Goal: Task Accomplishment & Management: Complete application form

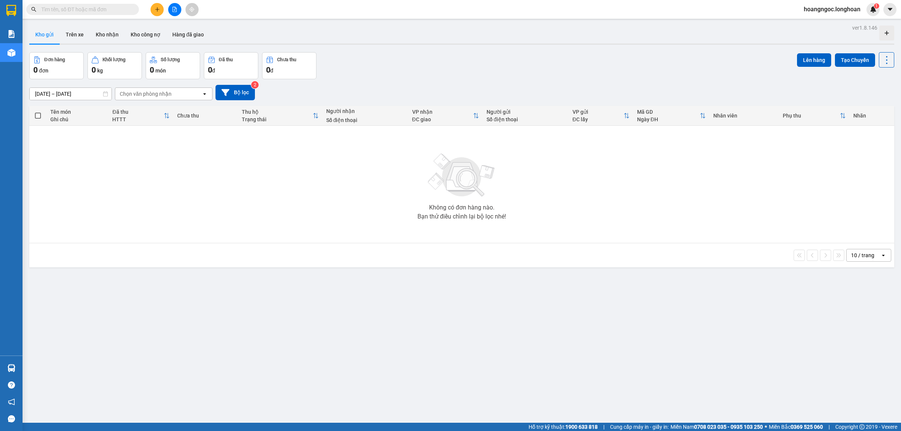
paste input "qu120910250007"
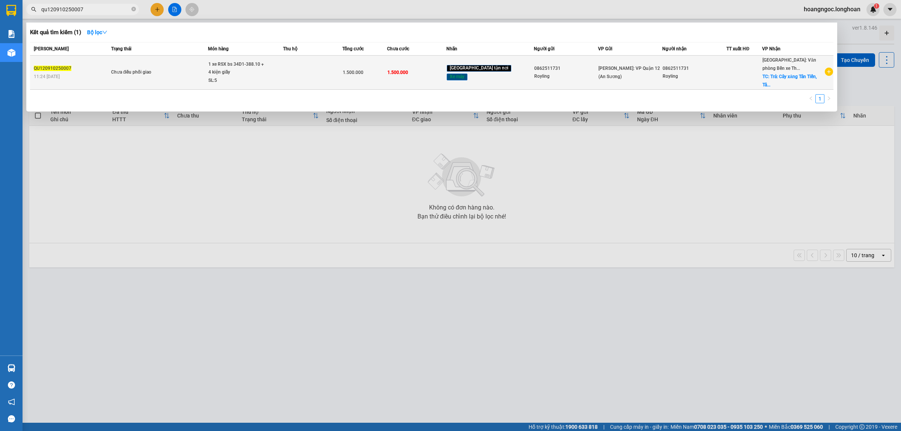
type input "qu120910250007"
click at [387, 61] on td "1.500.000" at bounding box center [364, 73] width 45 height 34
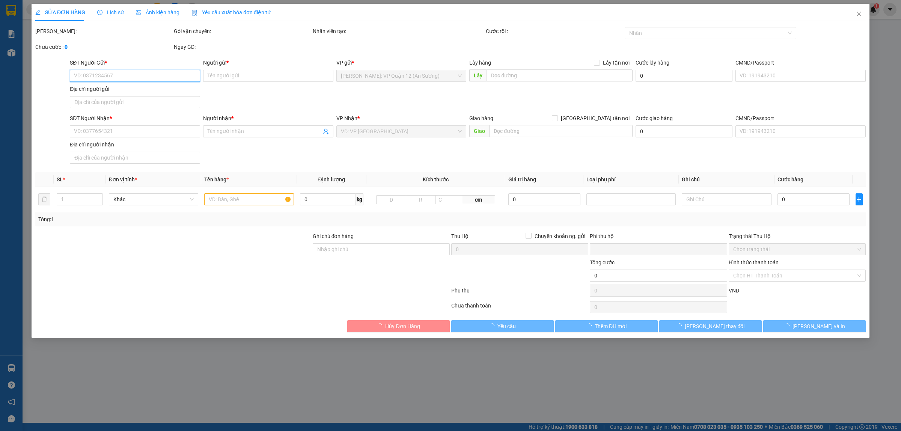
type input "0862511731"
type input "Royling"
type input "0862511731"
type input "Royling"
checkbox input "true"
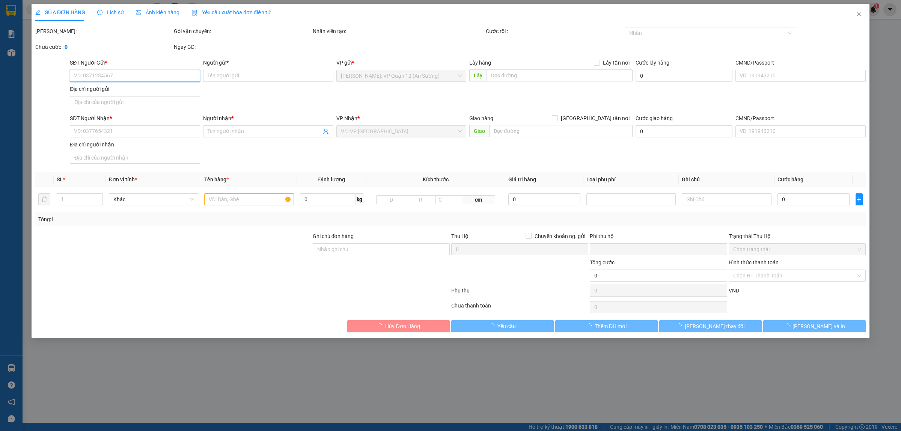
type input "Trả: Cây xăng Tân Tiến, Tân Tiến, An Dương, Hải Phòng"
type input "chìa khóa quấn tay lái - giấy tờ khách giữ ( NHẬN THEO KIENEK - HƯ HỎNG KO CHỊU…"
type input "0"
type input "1.500.000"
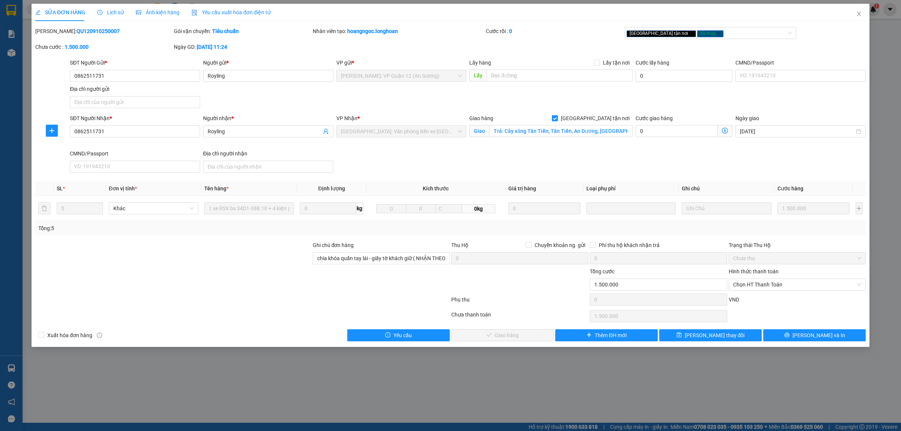
click at [110, 9] on span "Lịch sử" at bounding box center [110, 12] width 27 height 6
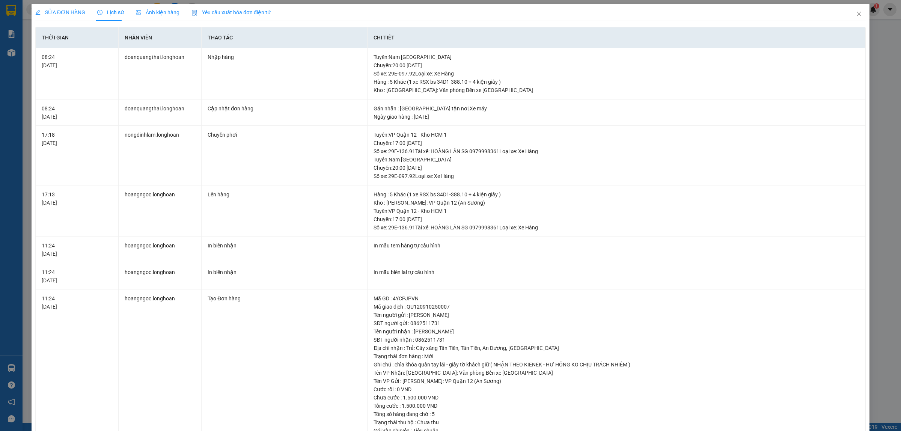
click at [56, 4] on div "SỬA ĐƠN HÀNG" at bounding box center [60, 12] width 50 height 17
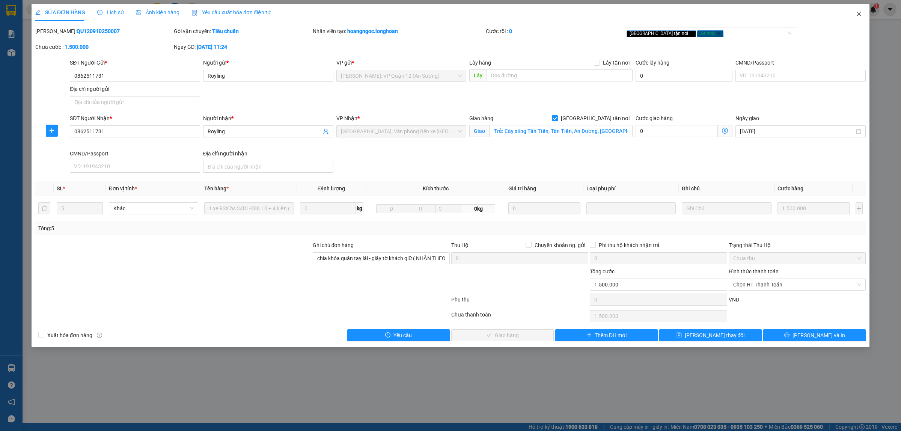
click at [864, 17] on span "Close" at bounding box center [859, 14] width 21 height 21
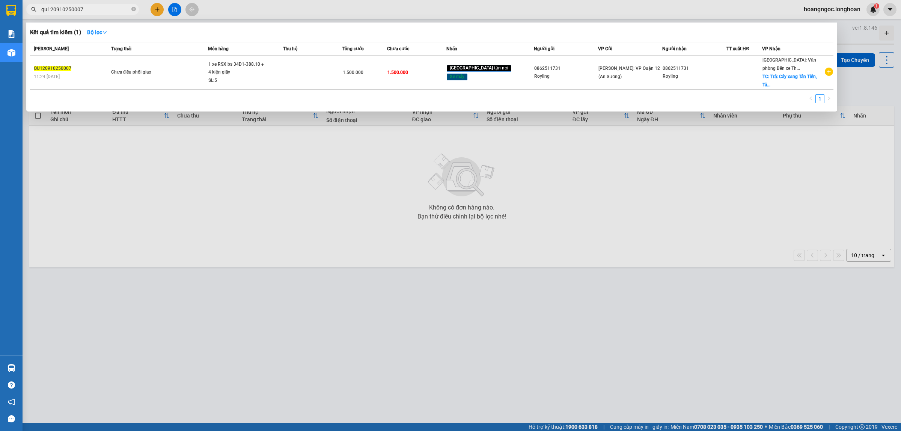
click at [108, 4] on span "qu120910250007" at bounding box center [82, 9] width 113 height 11
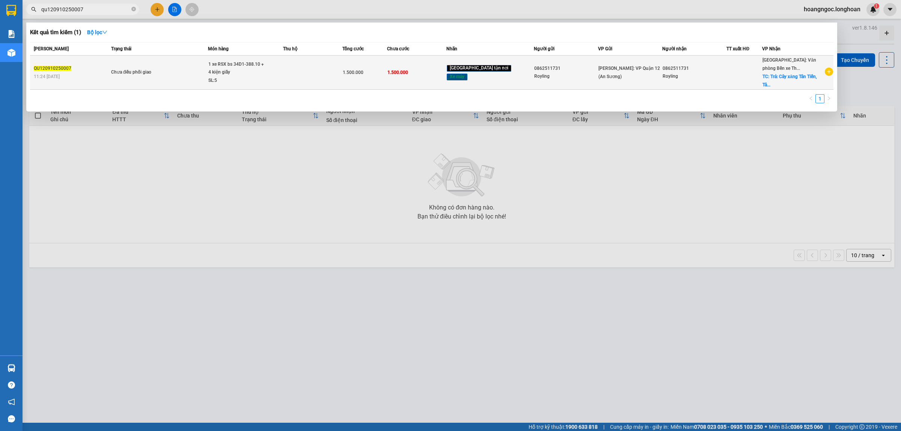
click at [756, 81] on td at bounding box center [745, 73] width 36 height 34
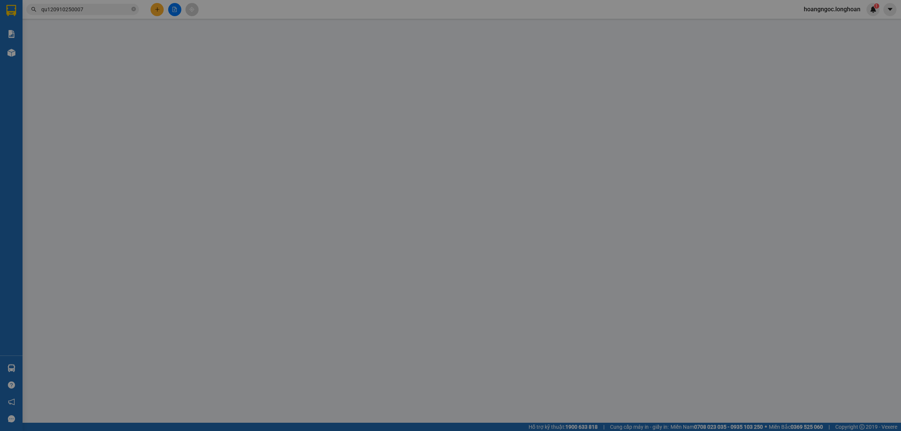
type input "0862511731"
type input "Royling"
type input "0862511731"
type input "Royling"
checkbox input "true"
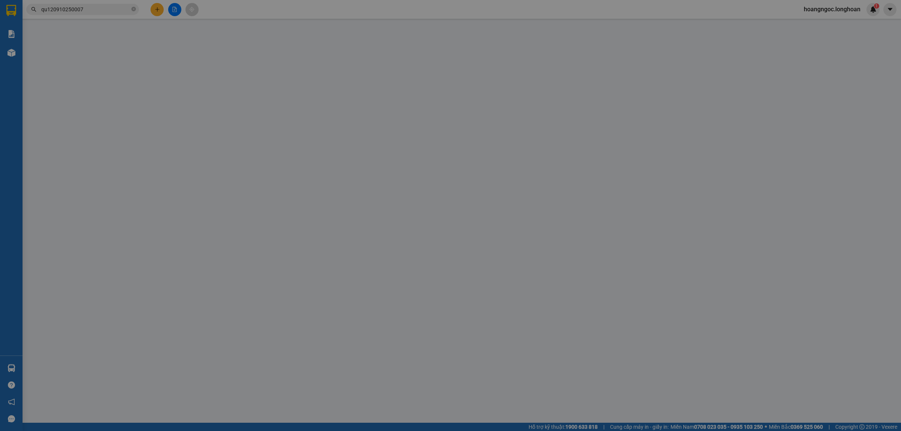
type input "Trả: Cây xăng Tân Tiến, Tân Tiến, An Dương, Hải Phòng"
type input "chìa khóa quấn tay lái - giấy tờ khách giữ ( NHẬN THEO KIENEK - HƯ HỎNG KO CHỊU…"
type input "0"
type input "1.500.000"
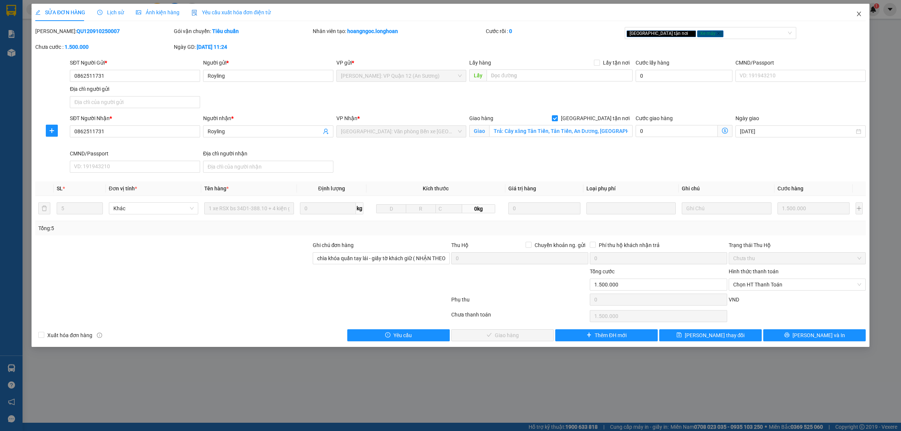
click at [867, 12] on span "Close" at bounding box center [859, 14] width 21 height 21
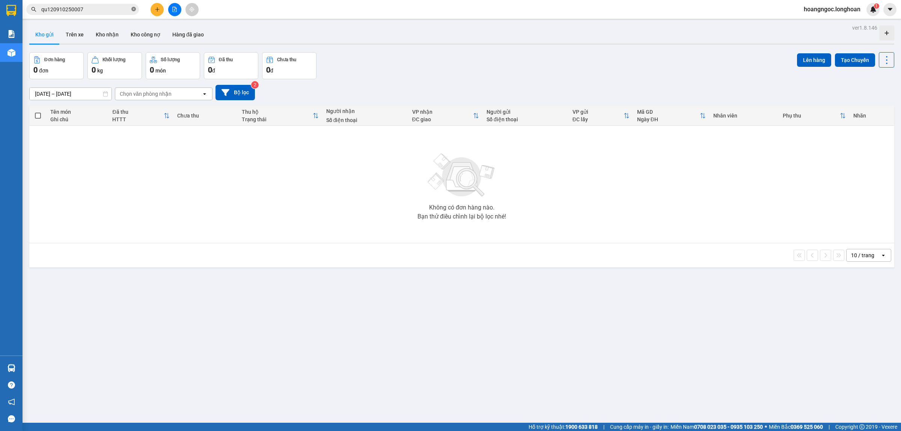
click at [132, 9] on icon "close-circle" at bounding box center [133, 9] width 5 height 5
click at [87, 10] on input "text" at bounding box center [85, 9] width 89 height 8
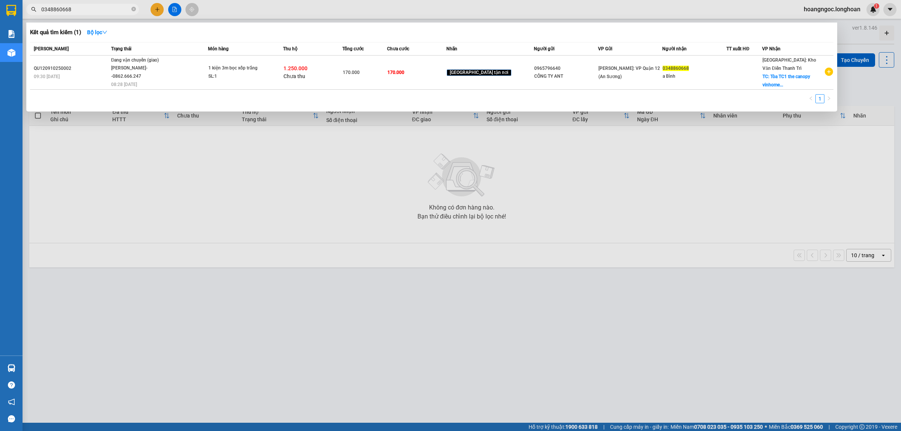
type input "0348860668"
click at [130, 10] on span "0348860668" at bounding box center [82, 9] width 113 height 11
click at [134, 10] on icon "close-circle" at bounding box center [133, 9] width 5 height 5
type input "0905080221"
click at [335, 207] on div at bounding box center [450, 215] width 901 height 431
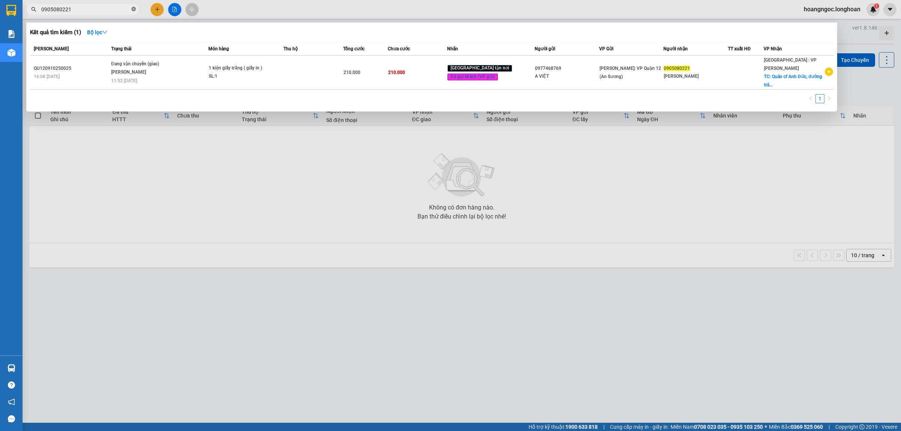
click at [131, 8] on icon "close-circle" at bounding box center [133, 9] width 5 height 5
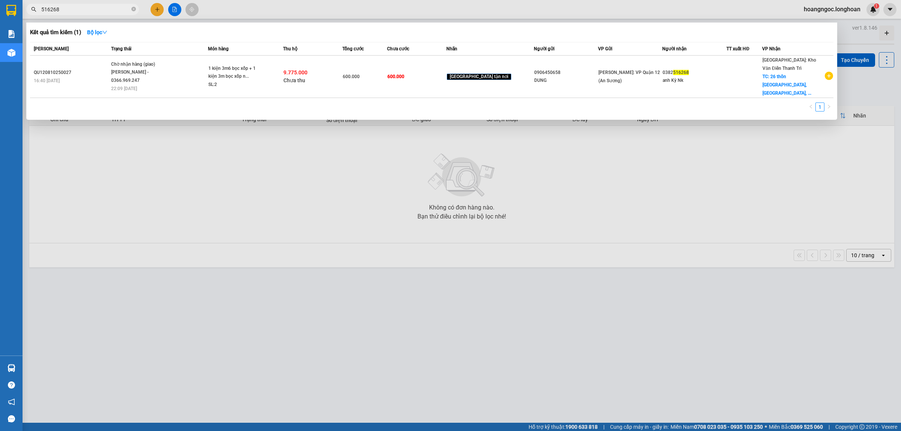
type input "516268"
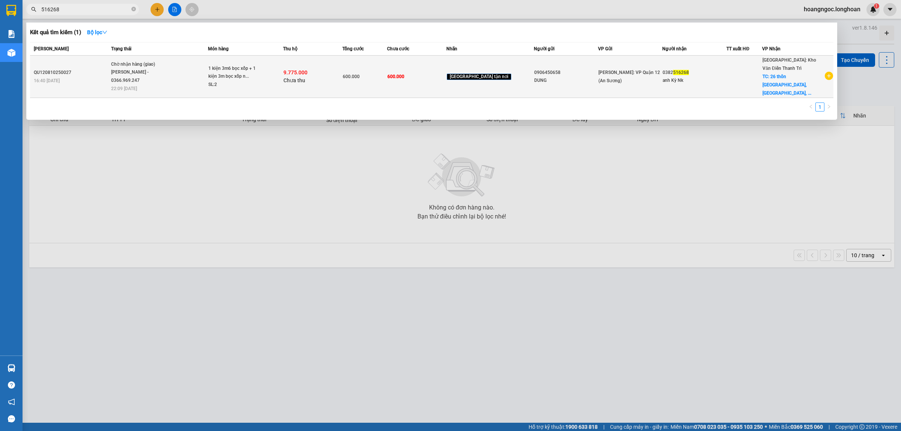
click at [184, 73] on span "Chờ nhận hàng (giao) Nguyễn Đặng Sơn - 0366.969.247 22:09 - 12/10" at bounding box center [159, 75] width 97 height 31
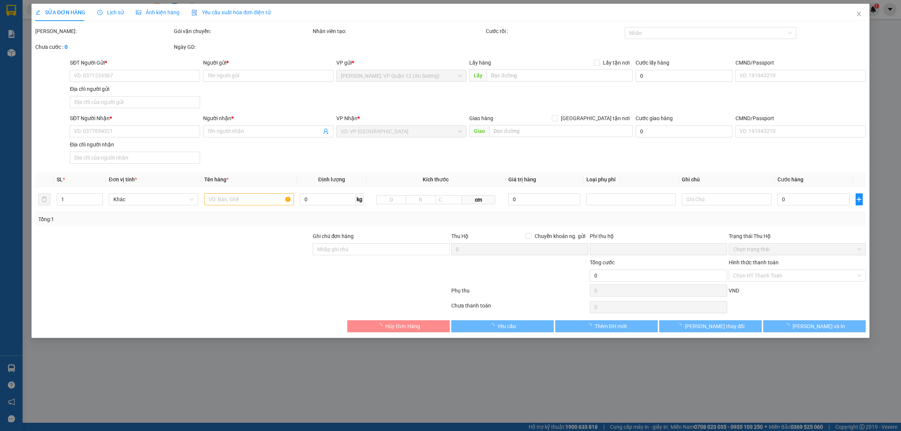
type input "0906450658"
type input "DUNG"
type input "0382516268"
type input "anh Kỳ Nk"
checkbox input "true"
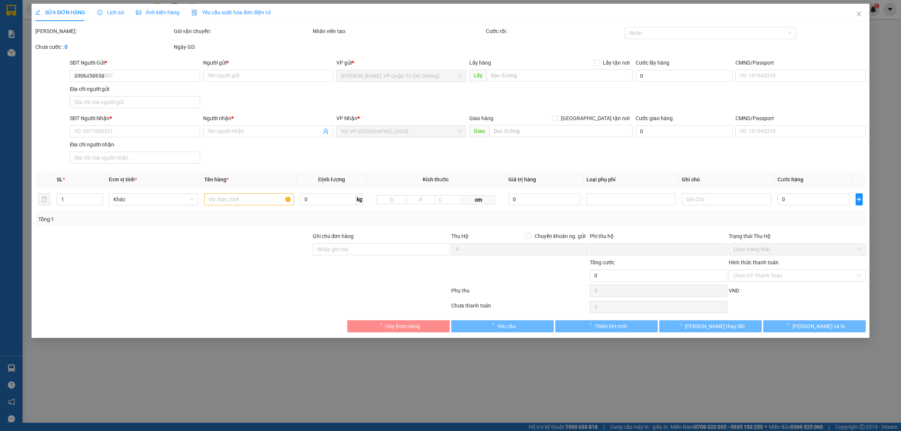
type input "26 thôn Đại Đà, Đông Hội, Đông Anh, Hà Nội"
type input "nhận theo kiện - hư hỏng không chịu trách nhiệm"
type input "600.000"
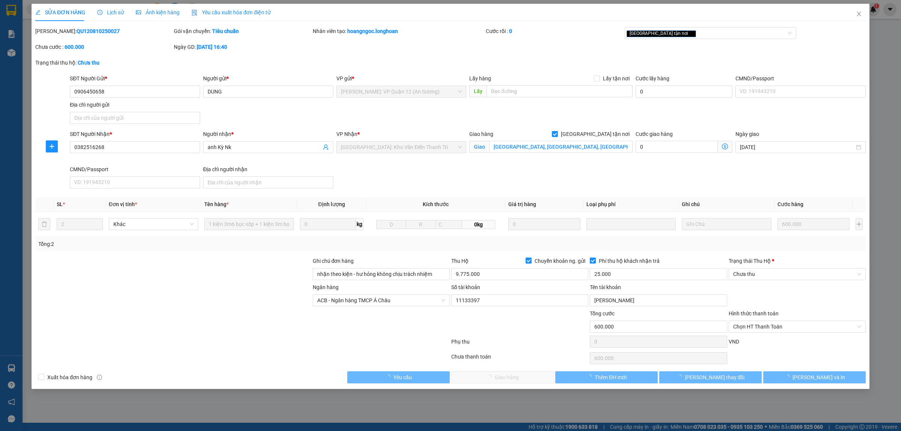
click at [91, 13] on div "SỬA ĐƠN HÀNG Lịch sử Ảnh kiện hàng Yêu cầu xuất hóa đơn điện tử" at bounding box center [152, 12] width 235 height 17
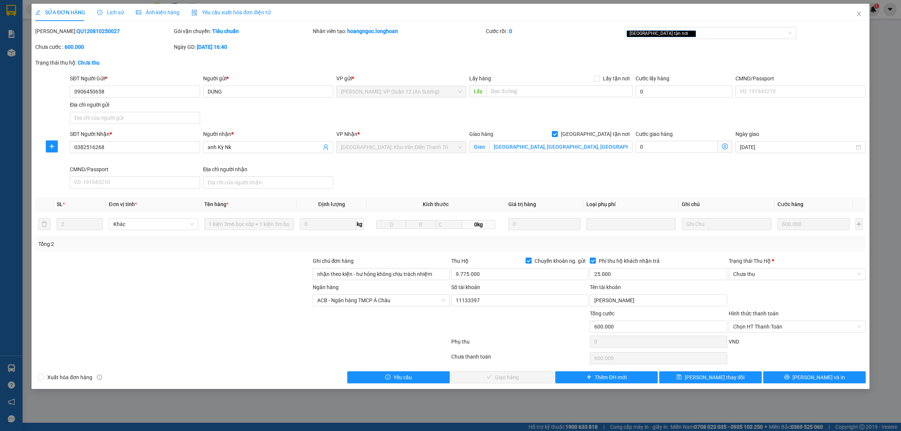
click at [102, 14] on span "Lịch sử" at bounding box center [110, 12] width 27 height 6
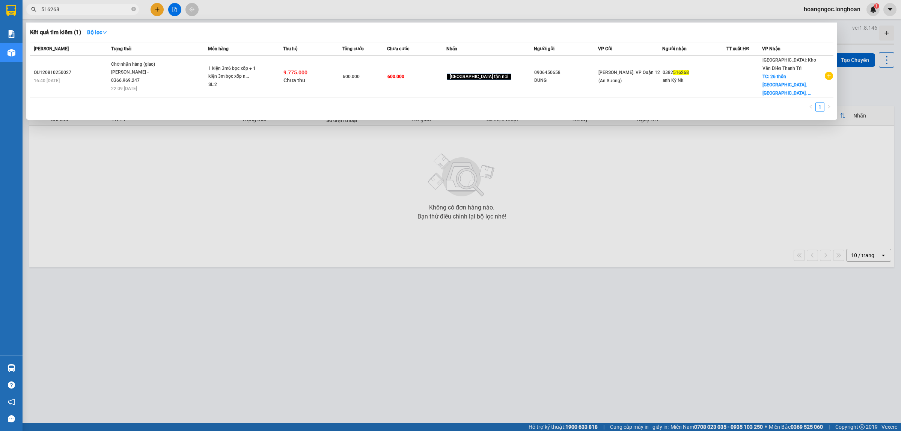
click at [87, 10] on input "516268" at bounding box center [85, 9] width 89 height 8
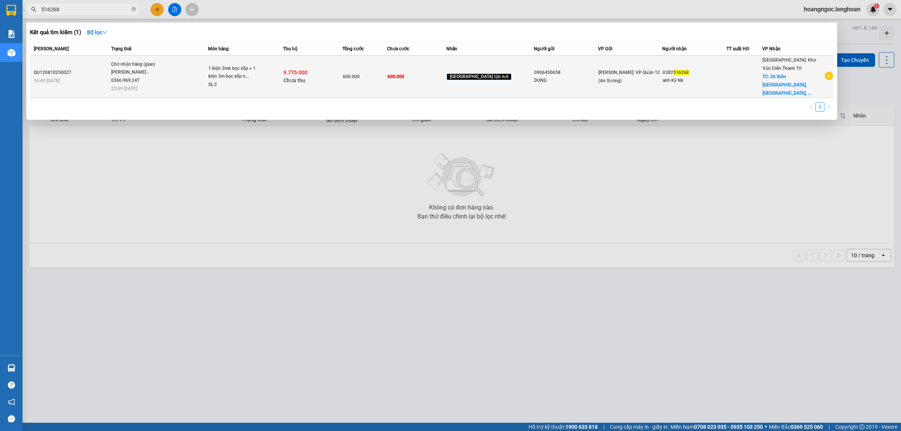
click at [88, 63] on td "QU120810250027 16:40 - 08/10" at bounding box center [69, 77] width 79 height 42
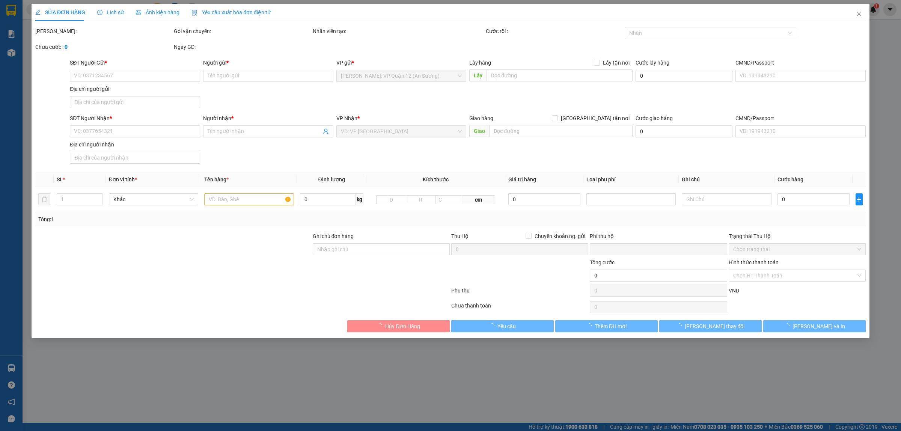
type input "0906450658"
type input "DUNG"
type input "0382516268"
type input "anh Kỳ Nk"
checkbox input "true"
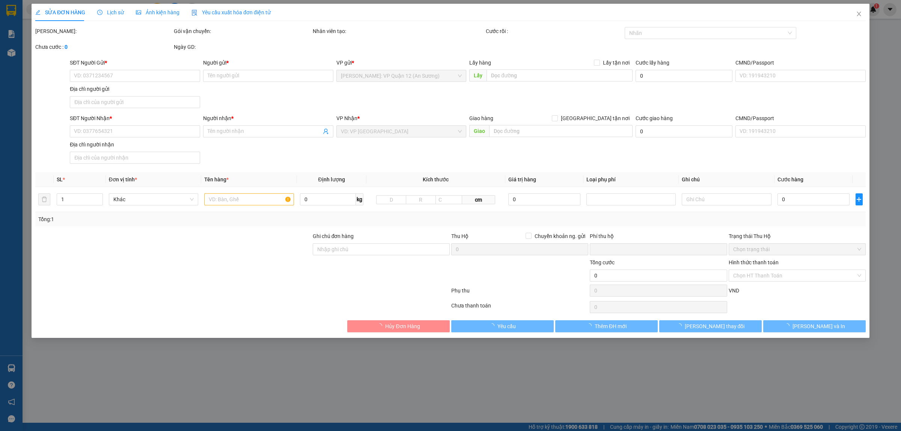
type input "26 thôn Đại Đà, Đông Hội, Đông Anh, Hà Nội"
type input "nhận theo kiện - hư hỏng không chịu trách nhiệm"
type input "600.000"
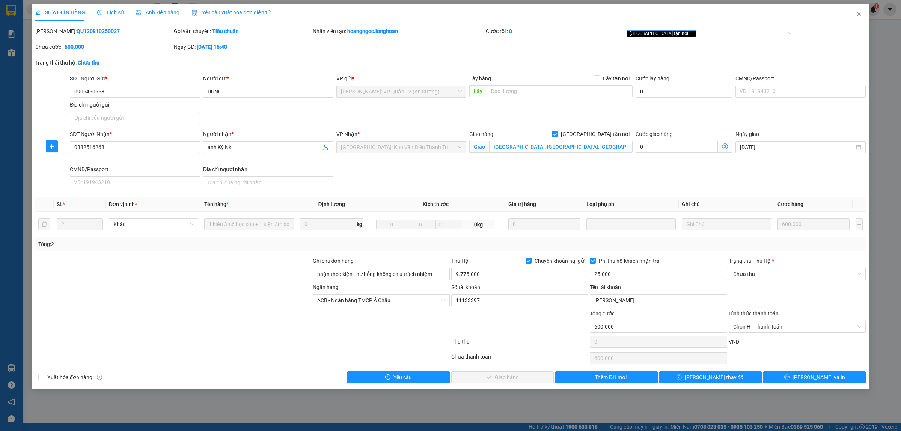
click at [101, 12] on icon "clock-circle" at bounding box center [99, 12] width 5 height 5
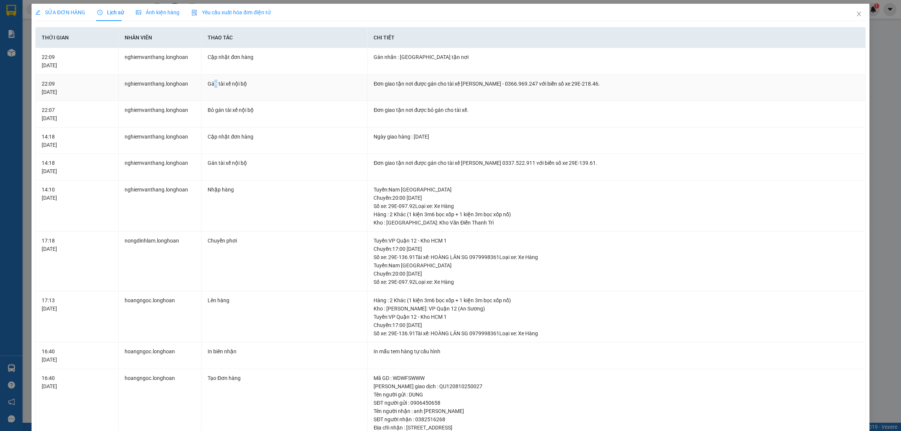
click at [214, 84] on div "Gán tài xế nội bộ" at bounding box center [285, 84] width 154 height 8
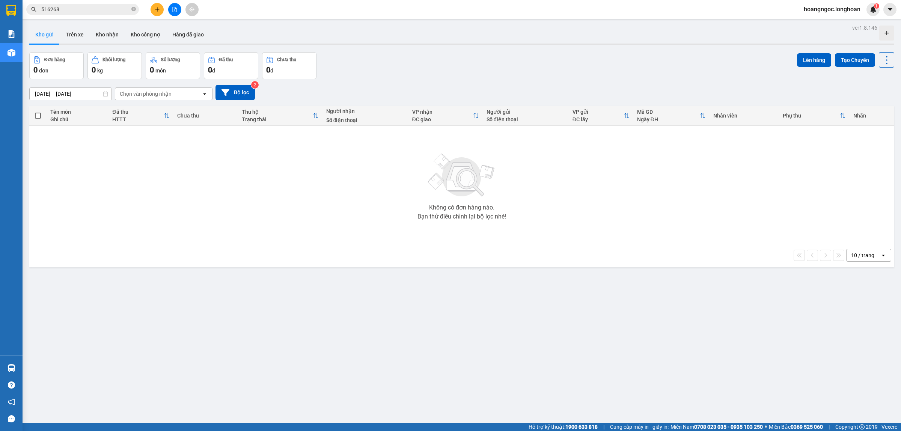
click at [151, 8] on button at bounding box center [157, 9] width 13 height 13
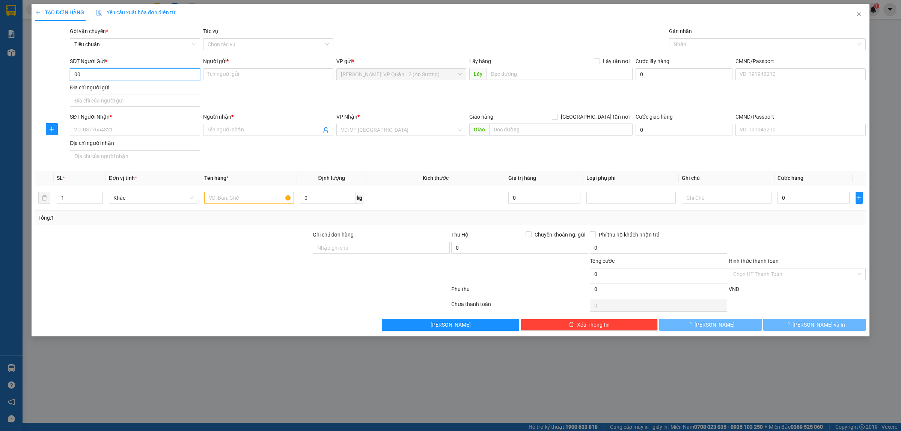
type input "0"
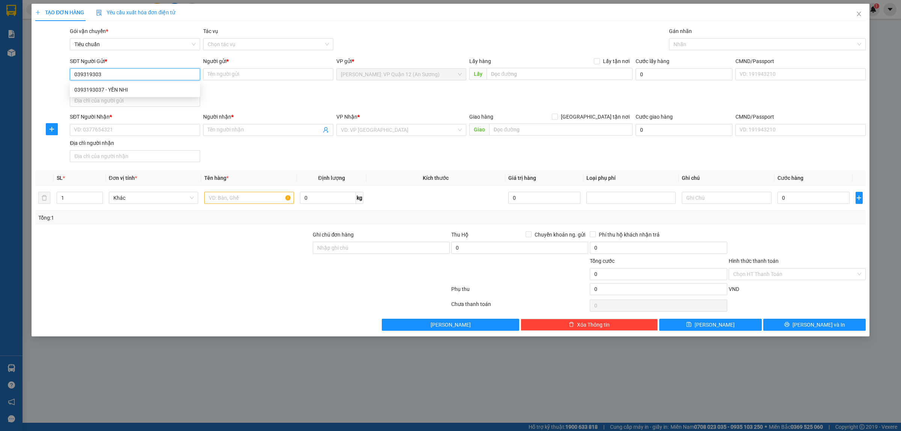
type input "0393193037"
drag, startPoint x: 107, startPoint y: 89, endPoint x: 96, endPoint y: 96, distance: 12.8
click at [106, 87] on div "0393193037 - YẾN NHI" at bounding box center [134, 90] width 121 height 8
type input "YẾN NHI"
type input "0393193037"
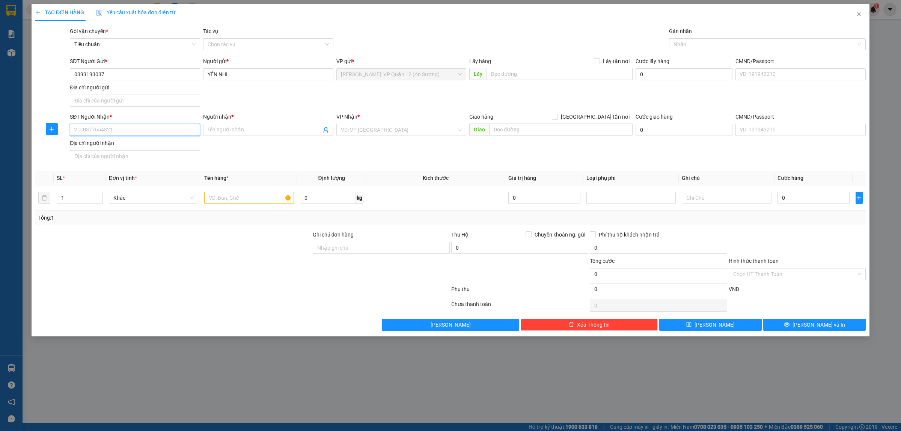
click at [145, 134] on input "SĐT Người Nhận *" at bounding box center [135, 130] width 130 height 12
click at [145, 133] on input "SĐT Người Nhận *" at bounding box center [135, 130] width 130 height 12
type input "0944269922"
click at [106, 137] on div "SĐT Người Nhận * 0944269922" at bounding box center [135, 126] width 130 height 26
click at [111, 131] on input "0944269922" at bounding box center [135, 130] width 130 height 12
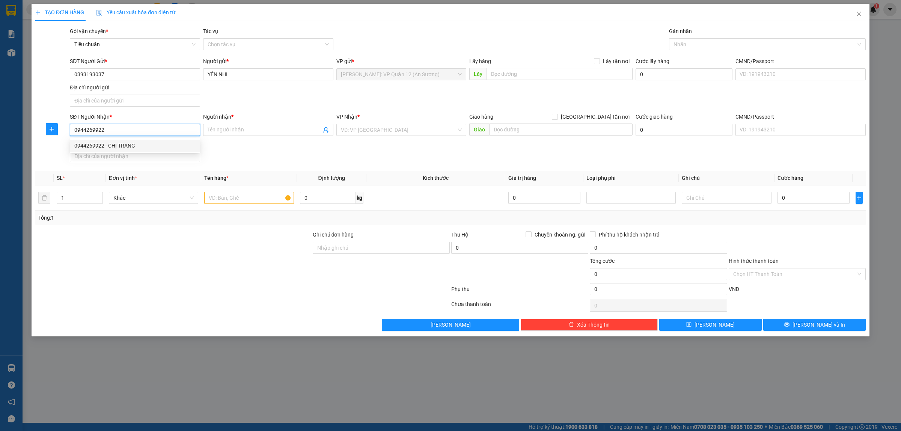
click at [108, 149] on div "0944269922 - CHỊ TRANG" at bounding box center [134, 146] width 121 height 8
type input "CHỊ TRANG"
checkbox input "true"
type input "31 CẦU VUÔNG, KHỐI 5, PHÙ LỖ, SÓC SƠN, HN"
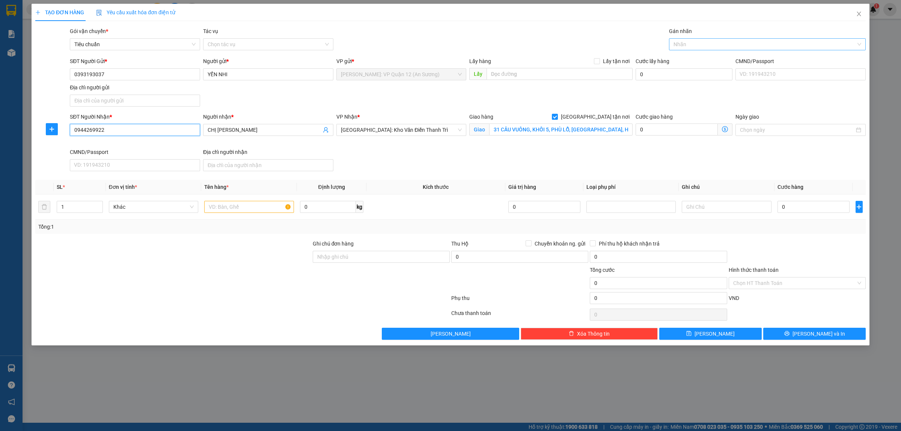
click at [686, 46] on div at bounding box center [764, 44] width 186 height 9
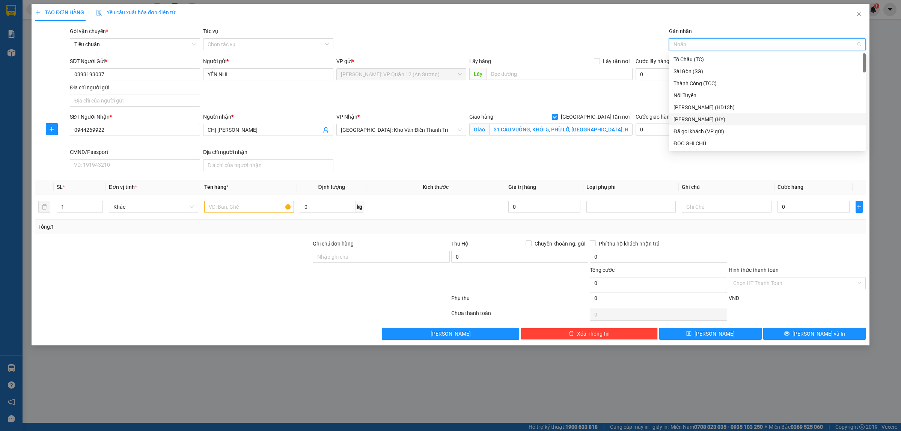
type input "g"
click at [693, 146] on div "Giao tận nơi" at bounding box center [768, 143] width 188 height 8
click at [75, 198] on td "1" at bounding box center [80, 207] width 52 height 25
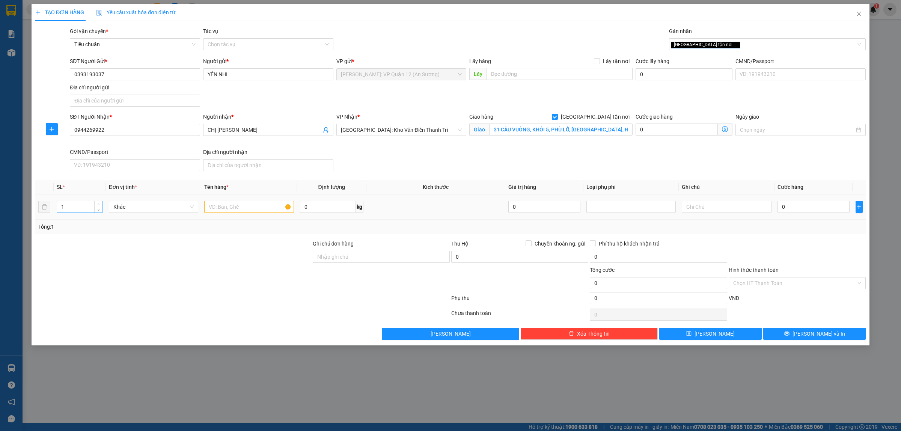
click at [78, 211] on input "1" at bounding box center [79, 206] width 45 height 11
click at [79, 211] on input "1" at bounding box center [79, 206] width 45 height 11
type input "38"
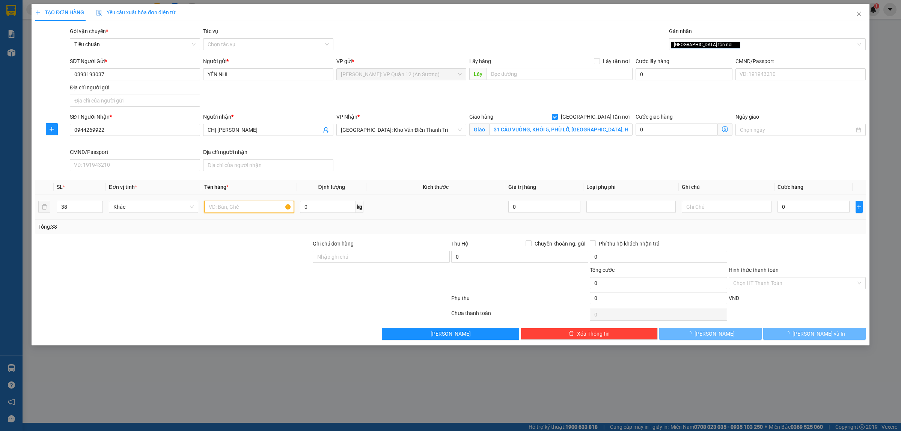
click at [224, 209] on input "text" at bounding box center [248, 207] width 89 height 12
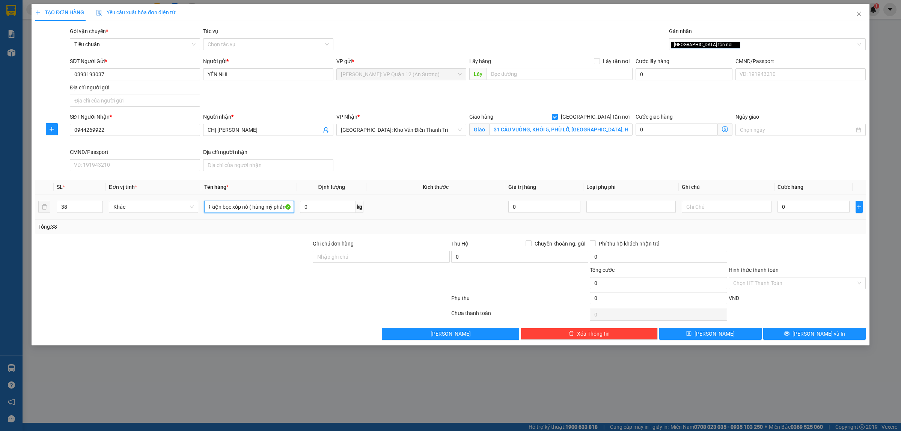
scroll to position [0, 8]
type input "38 kiện bọc xốp nổ ( hàng mỹ phẩm )"
drag, startPoint x: 128, startPoint y: 68, endPoint x: 128, endPoint y: 75, distance: 7.9
click at [128, 69] on div "SĐT Người Gửi * 0393193037" at bounding box center [135, 70] width 130 height 26
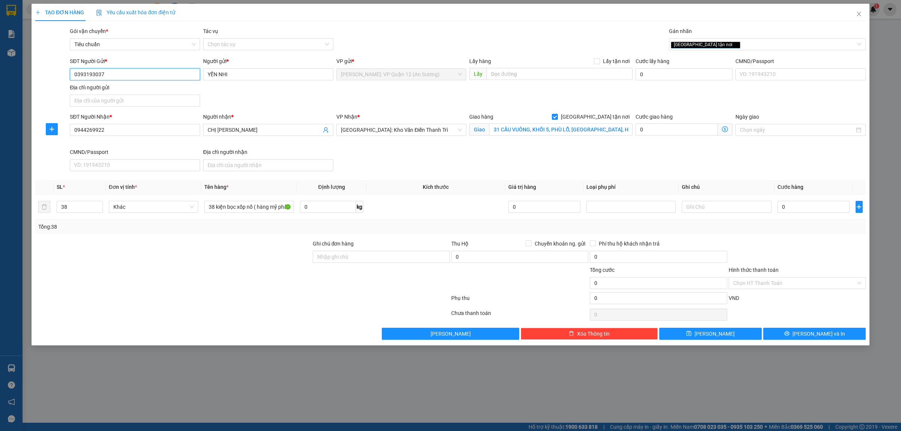
click at [128, 75] on input "0393193037" at bounding box center [135, 74] width 130 height 12
click at [326, 250] on div "Ghi chú đơn hàng" at bounding box center [381, 245] width 137 height 11
click at [327, 256] on input "Ghi chú đơn hàng" at bounding box center [381, 257] width 137 height 12
type input "nhận theo kiện - hư hỏng ko chịu trách nhiệm"
click at [723, 172] on div "SĐT Người Nhận * 0944269922 Người nhận * CHỊ TRANG VP Nhận * Hà Nội: Kho Văn Đi…" at bounding box center [467, 144] width 799 height 62
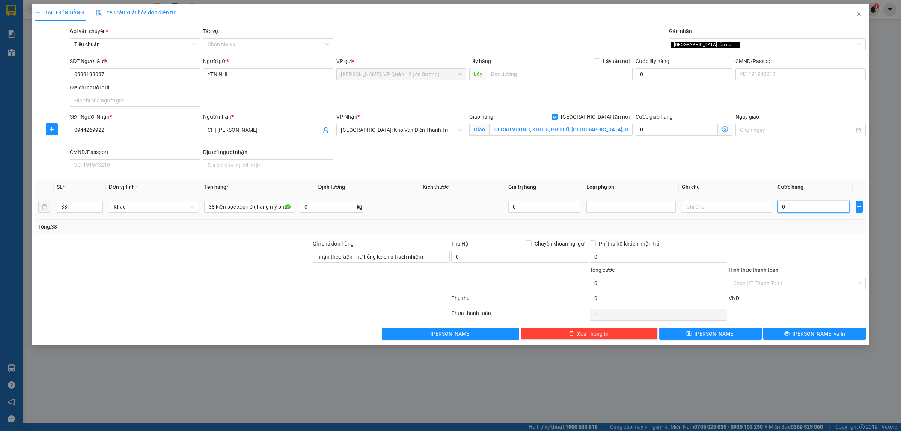
click at [810, 206] on input "0" at bounding box center [814, 207] width 72 height 12
type input "2"
type input "21"
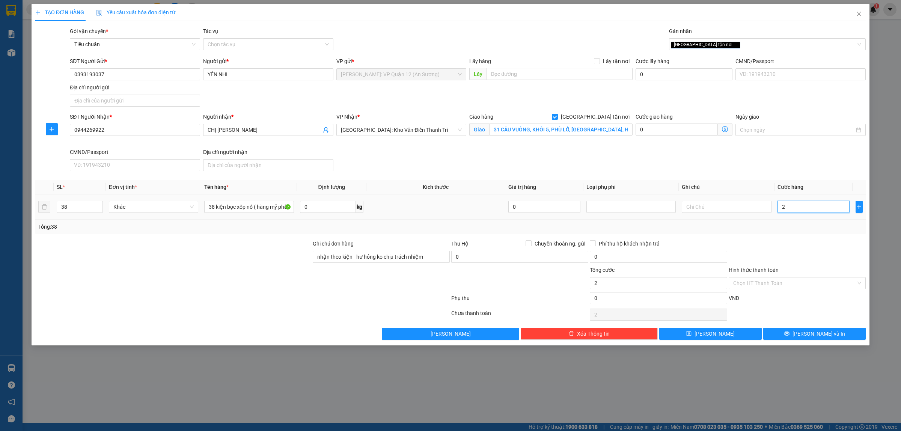
type input "21"
type input "213"
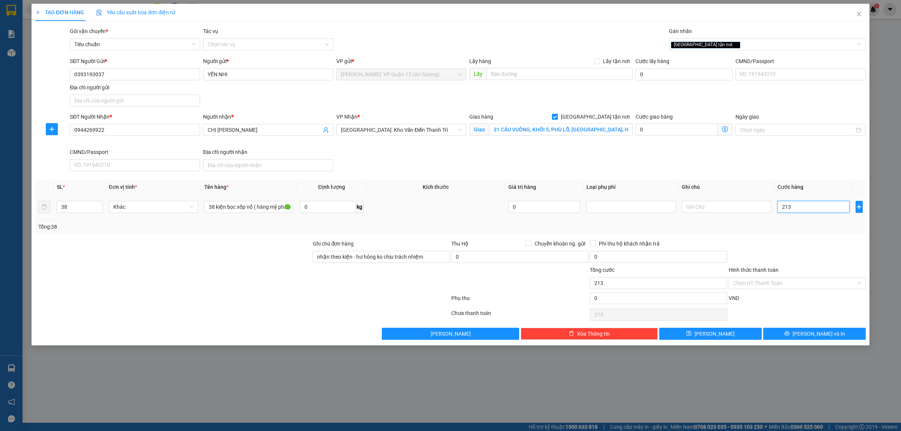
type input "2.130"
type input "21.300"
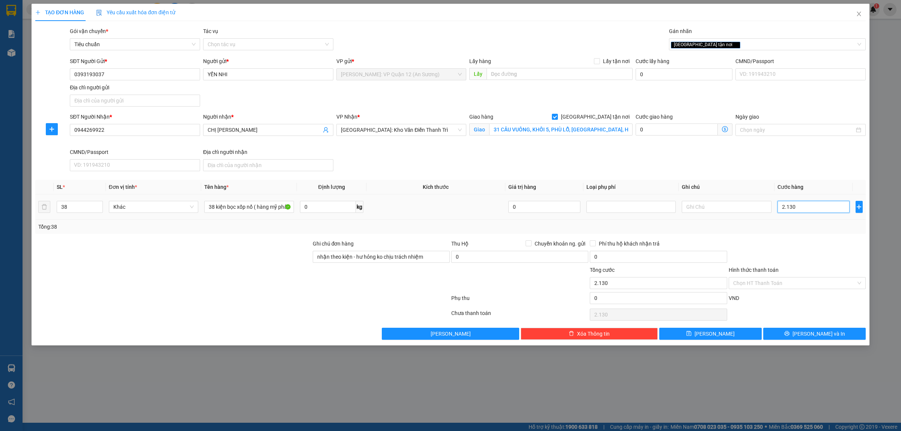
type input "21.300"
type input "213.000"
type input "2.130.000"
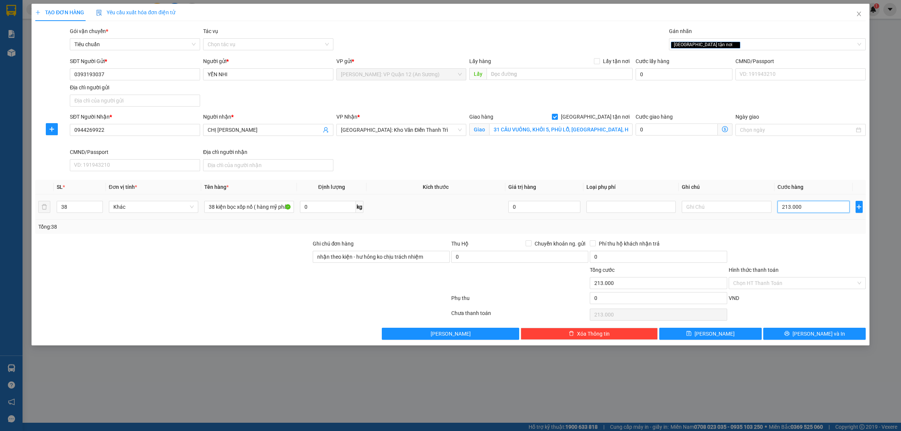
type input "2.130.000"
click at [824, 337] on span "Lưu và In" at bounding box center [819, 334] width 53 height 8
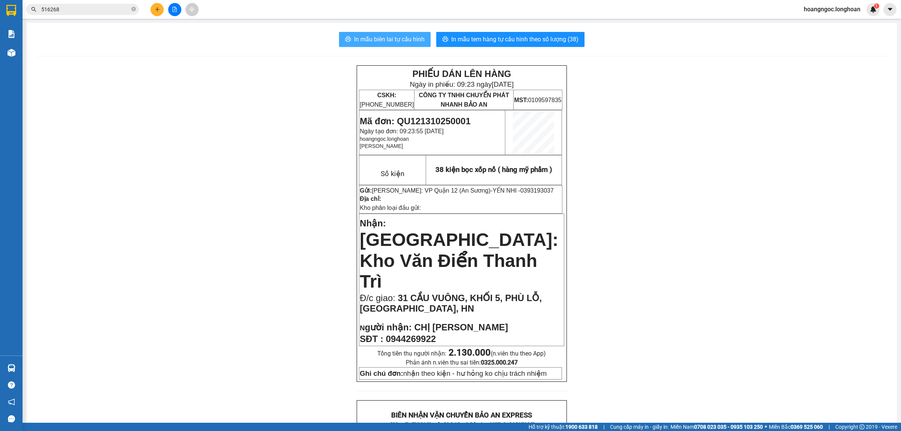
click at [395, 39] on span "In mẫu biên lai tự cấu hình" at bounding box center [389, 39] width 71 height 9
click at [641, 29] on div "In mẫu biên lai tự cấu hình In mẫu tem hàng tự cấu hình theo số lượng (38) PHIẾ…" at bounding box center [462, 430] width 870 height 814
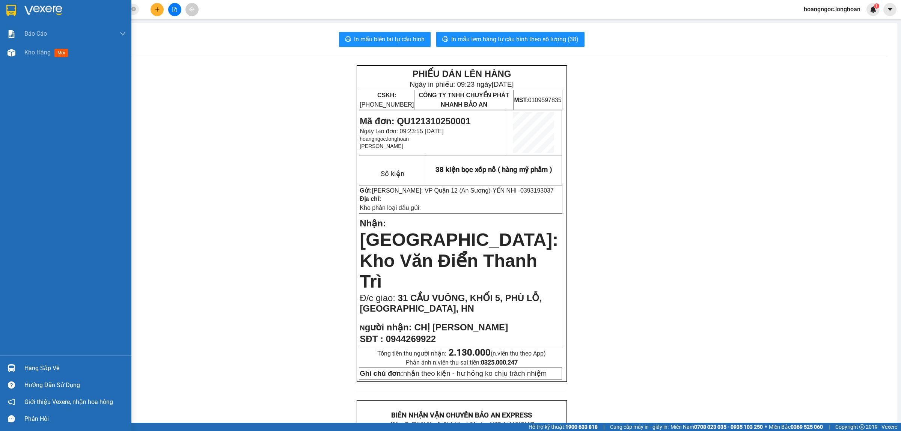
click at [0, 8] on div at bounding box center [65, 12] width 131 height 24
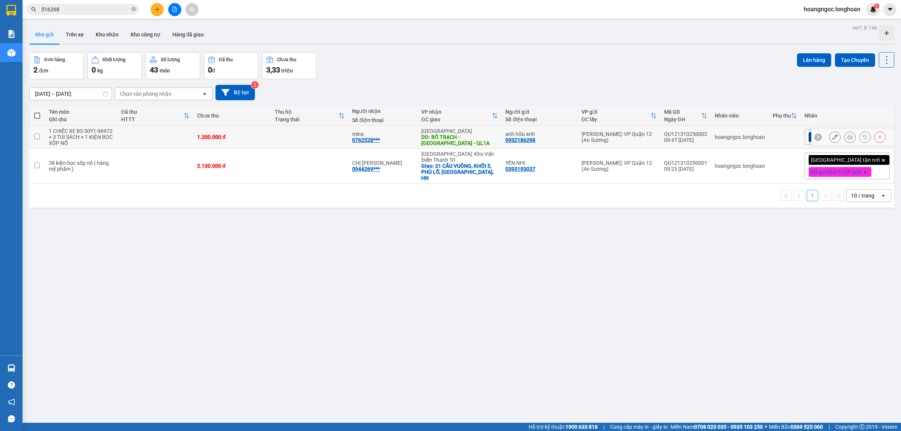
click at [845, 137] on button at bounding box center [850, 137] width 11 height 13
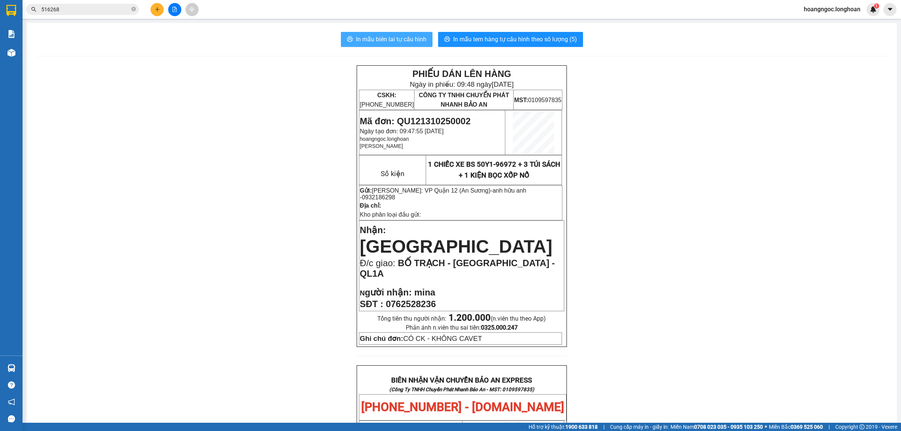
click at [373, 44] on span "In mẫu biên lai tự cấu hình" at bounding box center [391, 39] width 71 height 9
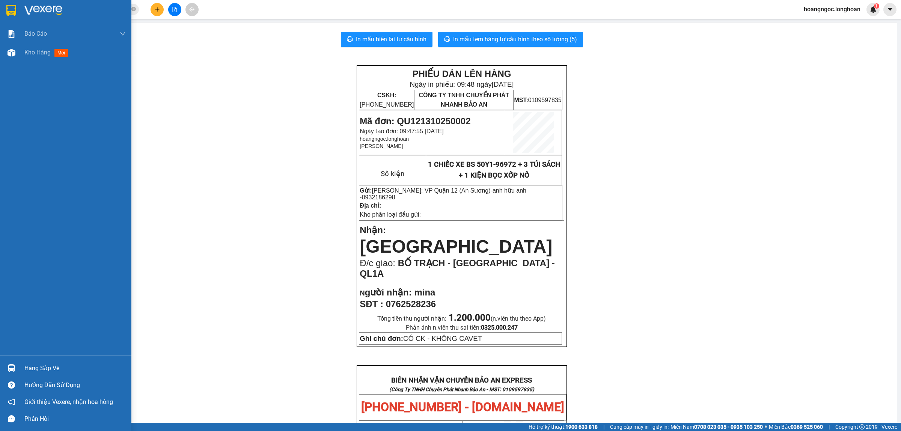
click at [8, 12] on img at bounding box center [11, 10] width 10 height 11
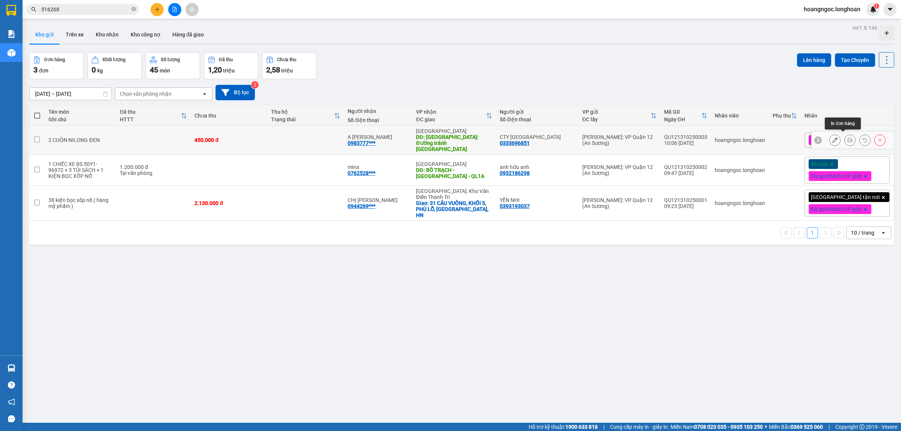
click at [848, 137] on icon at bounding box center [850, 139] width 5 height 5
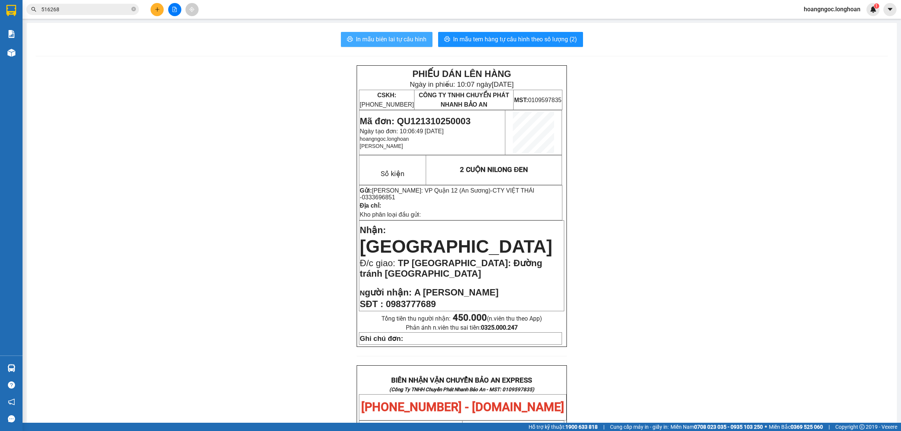
click at [375, 38] on span "In mẫu biên lai tự cấu hình" at bounding box center [391, 39] width 71 height 9
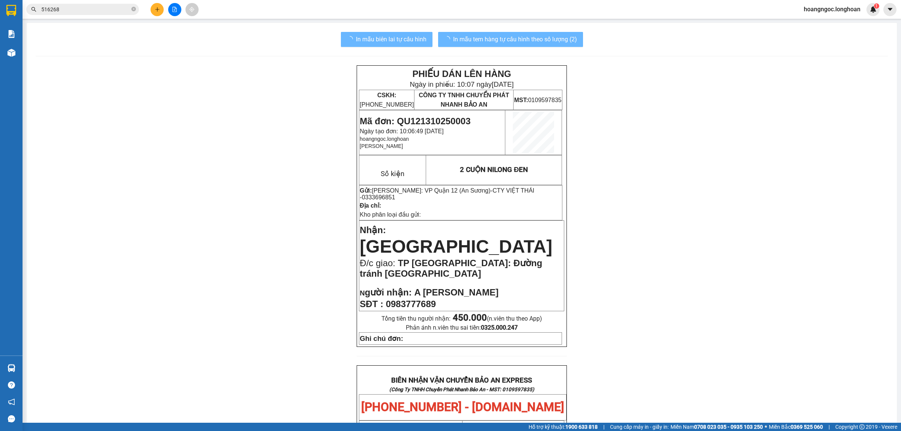
scroll to position [370, 0]
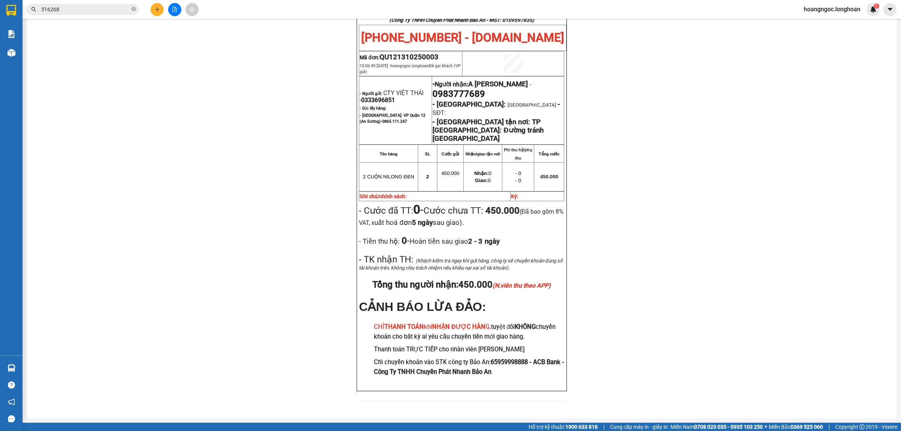
click at [377, 97] on span "0333696851" at bounding box center [378, 100] width 34 height 7
copy span "0333696851"
click at [761, 205] on div "PHIẾU DÁN LÊN HÀNG Ngày in phiếu: 10:07 ngày 13-10-2025 CSKH: 1900.06.88.33 CÔN…" at bounding box center [462, 53] width 852 height 714
click at [474, 91] on span "0983777689" at bounding box center [459, 94] width 53 height 11
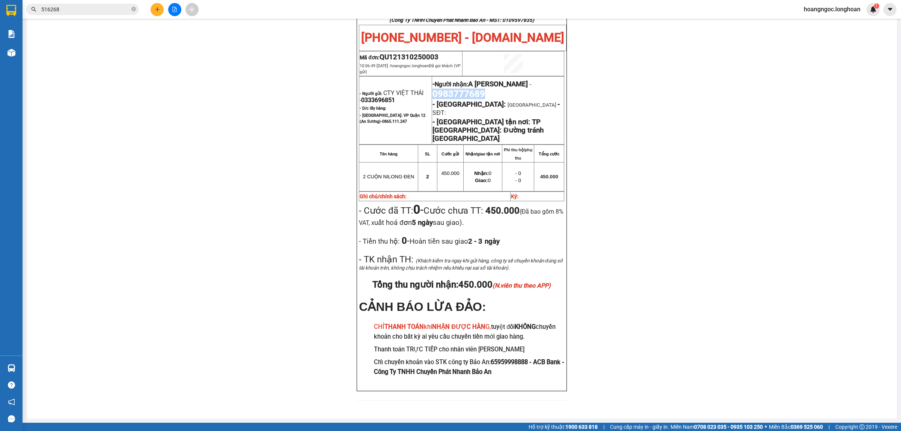
click at [474, 91] on span "0983777689" at bounding box center [459, 94] width 53 height 11
copy span "0983777689"
drag, startPoint x: 743, startPoint y: 113, endPoint x: 318, endPoint y: 113, distance: 424.3
click at [738, 113] on div "PHIẾU DÁN LÊN HÀNG Ngày in phiếu: 10:07 ngày 13-10-2025 CSKH: 1900.06.88.33 CÔN…" at bounding box center [462, 53] width 852 height 714
drag, startPoint x: 372, startPoint y: 323, endPoint x: 551, endPoint y: 339, distance: 179.8
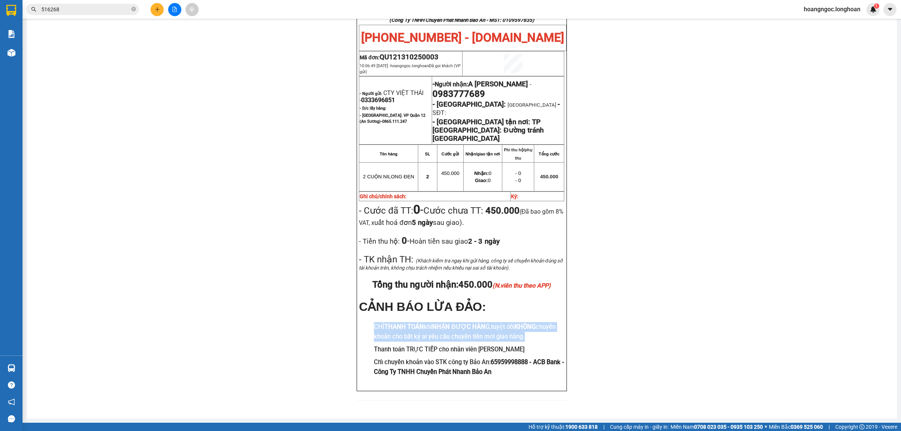
click at [551, 339] on h3 "CHỈ THANH TOÁN khi NHẬN ĐƯỢC HÀN G, tuyệt đối KHÔNG chuyển khoản cho bất kỳ ai …" at bounding box center [469, 331] width 190 height 19
copy h3 "CHỈ THANH TOÁN khi NHẬN ĐƯỢC HÀN G, tuyệt đối KHÔNG chuyển khoản cho bất kỳ ai …"
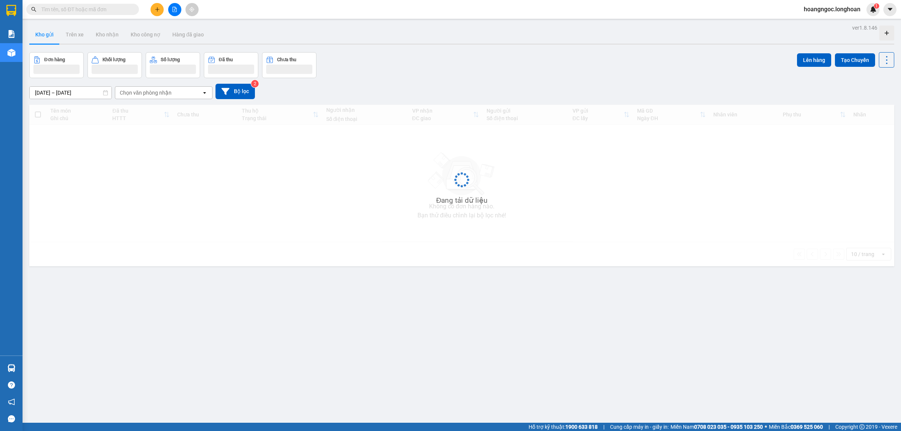
click at [116, 6] on input "text" at bounding box center [85, 9] width 89 height 8
paste input "0393193037"
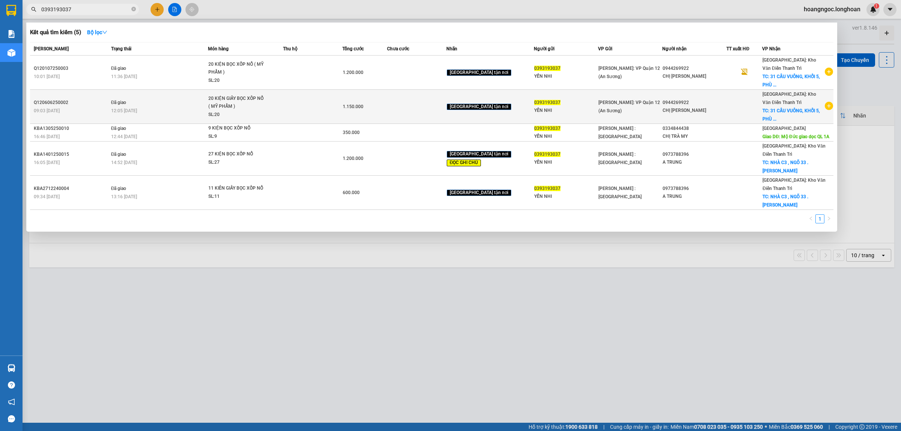
type input "0393193037"
click at [137, 108] on span "12:05 - 09/06" at bounding box center [124, 110] width 26 height 5
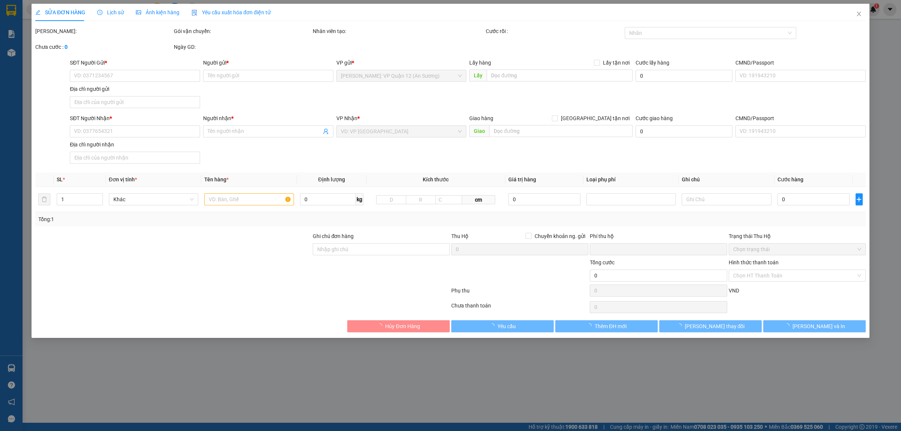
type input "0393193037"
type input "YẾN NHI"
type input "0944269922"
type input "CHỊ TRANG"
checkbox input "true"
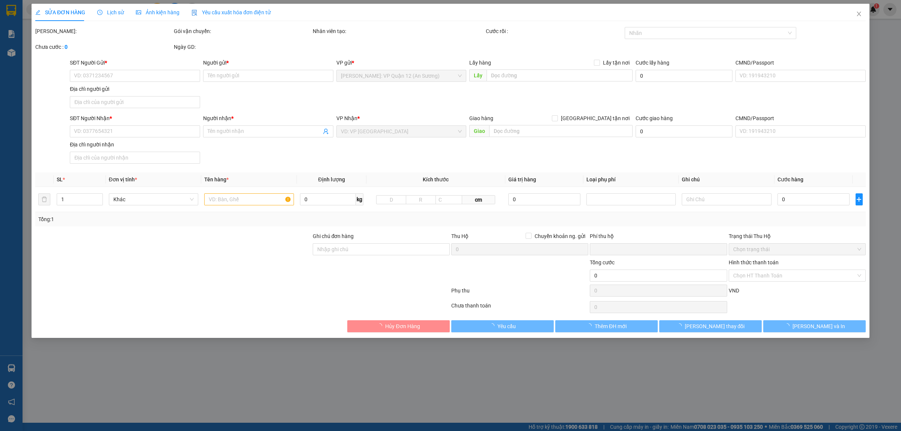
type input "31 CẦU VUÔNG, KHỐI 5, PHÙ LỖ, SÓC SƠN, HN"
type input "nhẹ tay hư vỡ ko chịu trách nhiệm ( CHỈ DÁN 5BILL BẢO AN TRÊN MỖI KIỆN ĐỀU CÓ T…"
type input "0"
type input "1.150.000"
